Goal: Check status: Check status

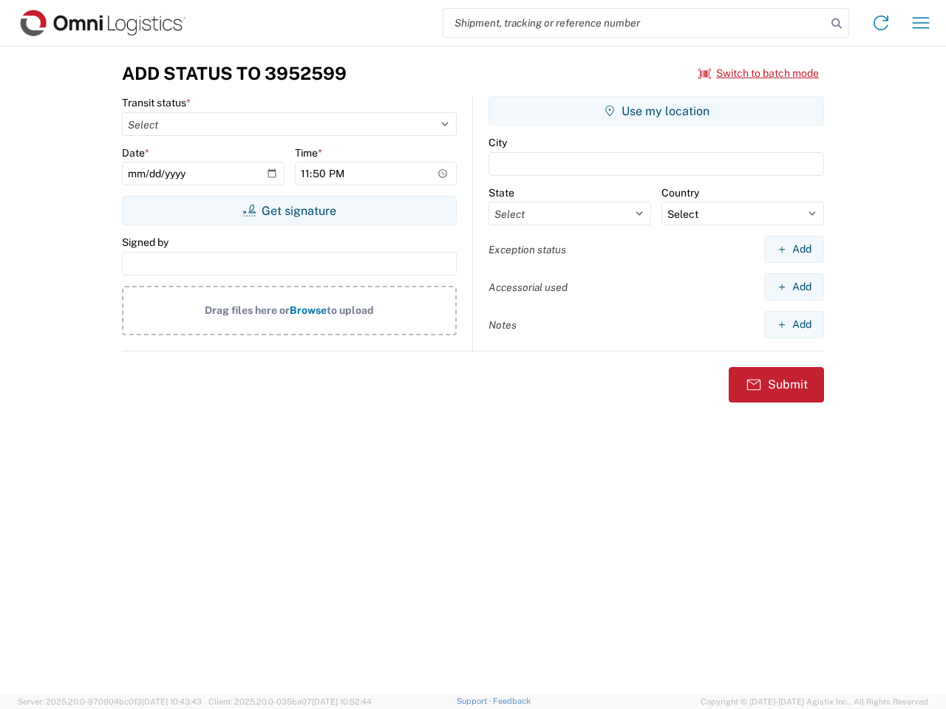
click at [635, 23] on input "search" at bounding box center [634, 23] width 383 height 28
click at [836, 24] on icon at bounding box center [836, 23] width 21 height 21
click at [881, 23] on icon at bounding box center [881, 23] width 24 height 24
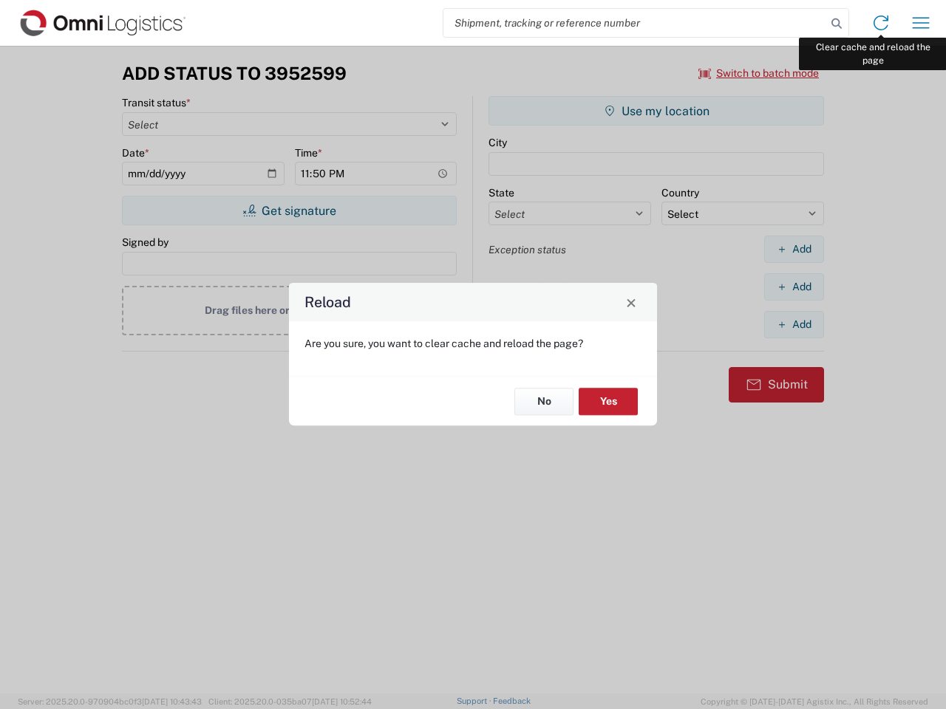
click at [921, 23] on div "Reload Are you sure, you want to clear cache and reload the page? No Yes" at bounding box center [473, 354] width 946 height 709
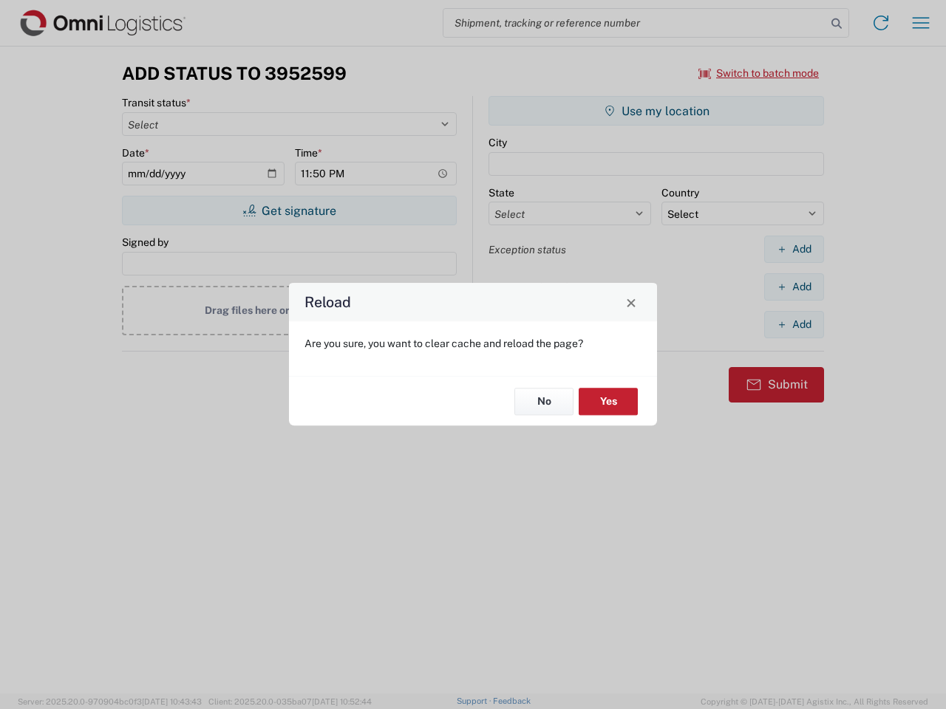
click at [759, 73] on div "Reload Are you sure, you want to clear cache and reload the page? No Yes" at bounding box center [473, 354] width 946 height 709
click at [289, 211] on div "Reload Are you sure, you want to clear cache and reload the page? No Yes" at bounding box center [473, 354] width 946 height 709
click at [656, 111] on div "Reload Are you sure, you want to clear cache and reload the page? No Yes" at bounding box center [473, 354] width 946 height 709
click at [793, 249] on div "Reload Are you sure, you want to clear cache and reload the page? No Yes" at bounding box center [473, 354] width 946 height 709
click at [793, 287] on div "Reload Are you sure, you want to clear cache and reload the page? No Yes" at bounding box center [473, 354] width 946 height 709
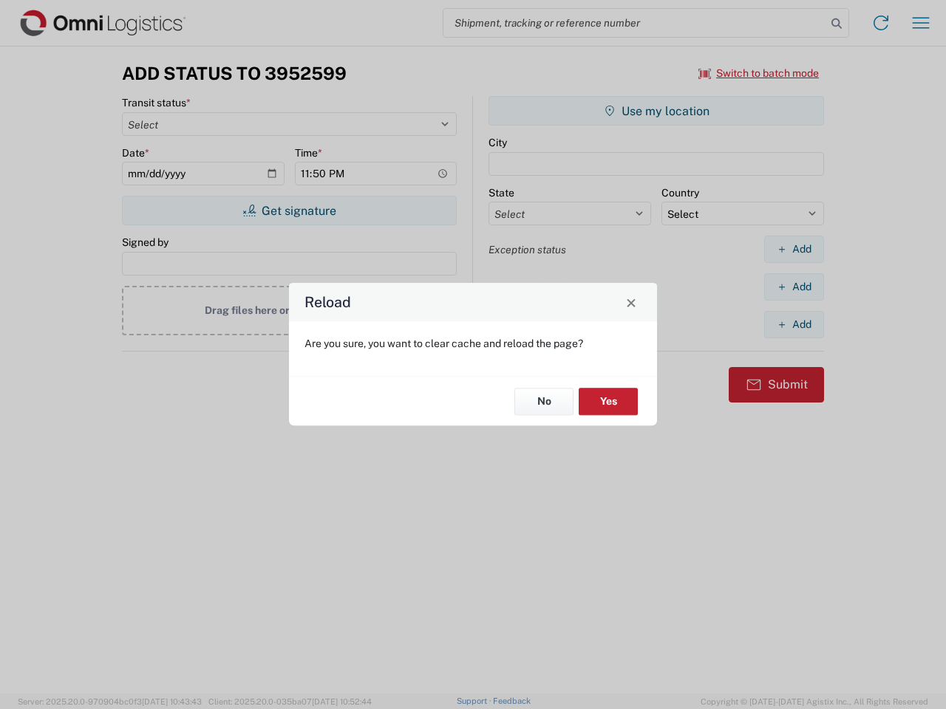
click at [793, 324] on div "Reload Are you sure, you want to clear cache and reload the page? No Yes" at bounding box center [473, 354] width 946 height 709
